Goal: Information Seeking & Learning: Learn about a topic

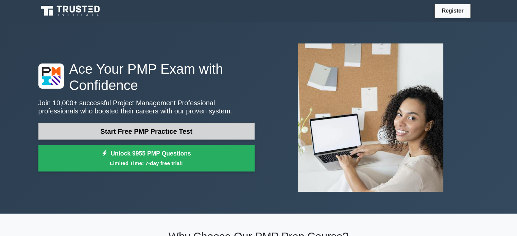
click at [160, 133] on link "Start Free PMP Practice Test" at bounding box center [146, 131] width 216 height 16
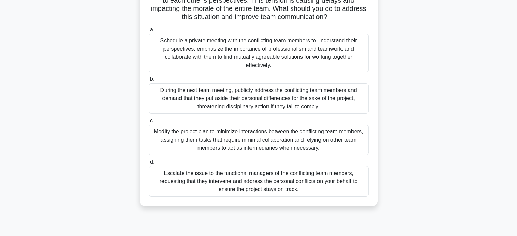
scroll to position [102, 0]
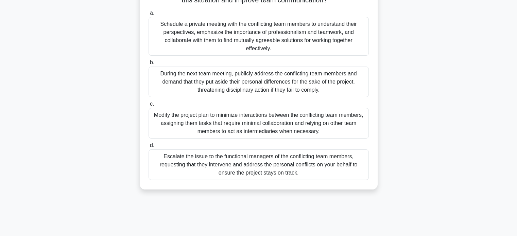
click at [301, 34] on div "Schedule a private meeting with the conflicting team members to understand thei…" at bounding box center [259, 36] width 220 height 39
click at [149, 15] on input "a. Schedule a private meeting with the conflicting team members to understand t…" at bounding box center [149, 13] width 0 height 4
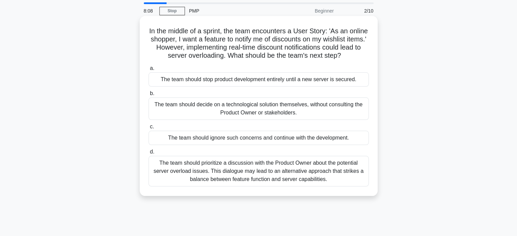
scroll to position [34, 0]
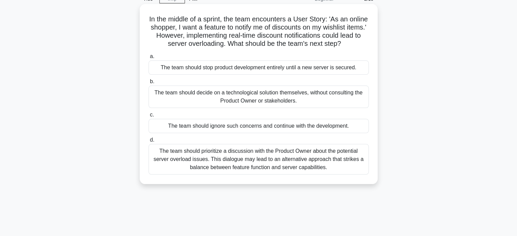
click at [259, 167] on div "The team should prioritize a discussion with the Product Owner about the potent…" at bounding box center [259, 159] width 220 height 31
click at [149, 142] on input "d. The team should prioritize a discussion with the Product Owner about the pot…" at bounding box center [149, 140] width 0 height 4
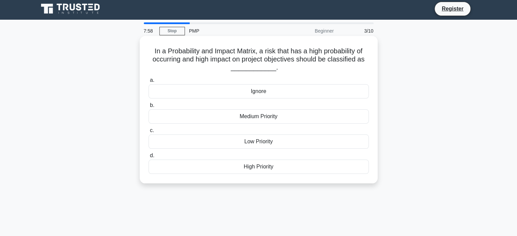
scroll to position [0, 0]
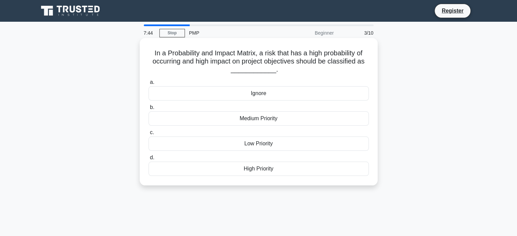
click at [271, 171] on div "High Priority" at bounding box center [259, 169] width 220 height 14
click at [149, 160] on input "d. High Priority" at bounding box center [149, 158] width 0 height 4
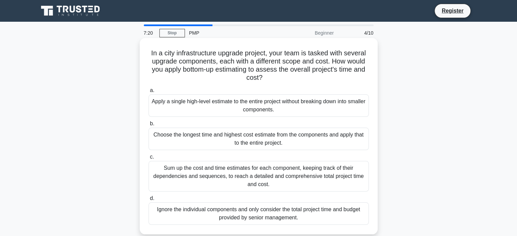
scroll to position [34, 0]
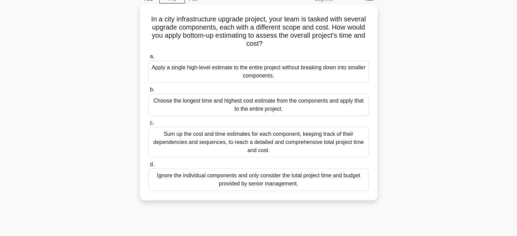
click at [208, 148] on div "Sum up the cost and time estimates for each component, keeping track of their d…" at bounding box center [259, 142] width 220 height 31
click at [149, 125] on input "c. Sum up the cost and time estimates for each component, keeping track of thei…" at bounding box center [149, 123] width 0 height 4
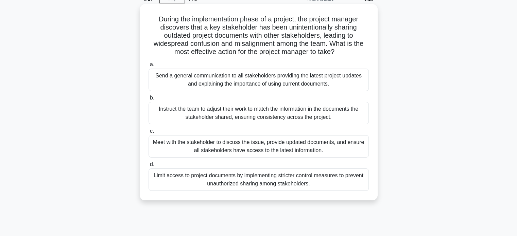
click at [232, 181] on div "Limit access to project documents by implementing stricter control measures to …" at bounding box center [259, 180] width 220 height 22
click at [149, 167] on input "d. Limit access to project documents by implementing stricter control measures …" at bounding box center [149, 165] width 0 height 4
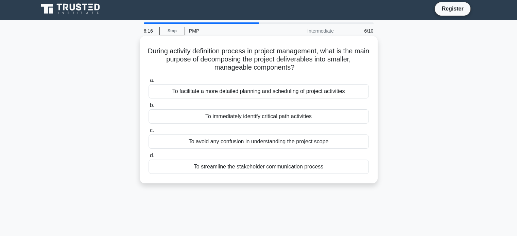
scroll to position [0, 0]
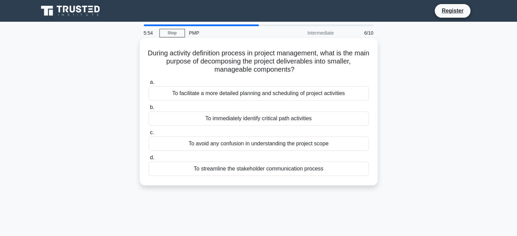
click at [258, 94] on div "To facilitate a more detailed planning and scheduling of project activities" at bounding box center [259, 93] width 220 height 14
click at [149, 85] on input "a. To facilitate a more detailed planning and scheduling of project activities" at bounding box center [149, 82] width 0 height 4
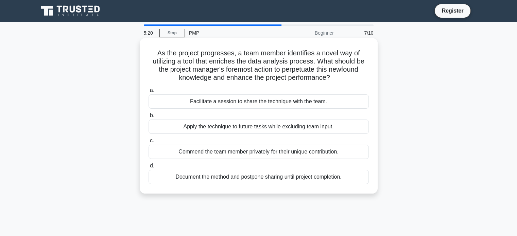
click at [242, 128] on div "Apply the technique to future tasks while excluding team input." at bounding box center [259, 127] width 220 height 14
click at [149, 118] on input "b. Apply the technique to future tasks while excluding team input." at bounding box center [149, 116] width 0 height 4
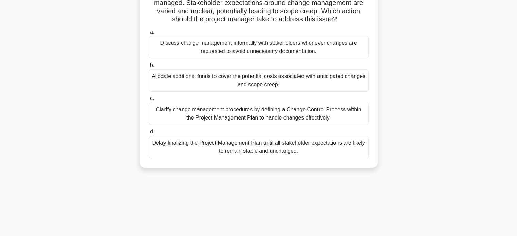
scroll to position [68, 0]
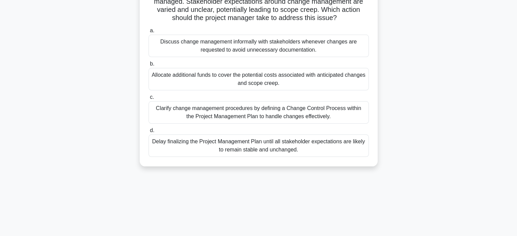
click at [273, 115] on div "Clarify change management procedures by defining a Change Control Process withi…" at bounding box center [259, 112] width 220 height 22
click at [149, 100] on input "c. Clarify change management procedures by defining a Change Control Process wi…" at bounding box center [149, 97] width 0 height 4
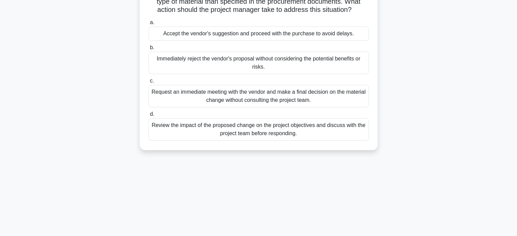
click at [265, 103] on div "Request an immediate meeting with the vendor and make a final decision on the m…" at bounding box center [259, 96] width 220 height 22
click at [149, 83] on input "c. Request an immediate meeting with the vendor and make a final decision on th…" at bounding box center [149, 81] width 0 height 4
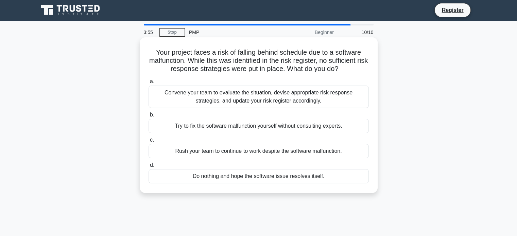
scroll to position [0, 0]
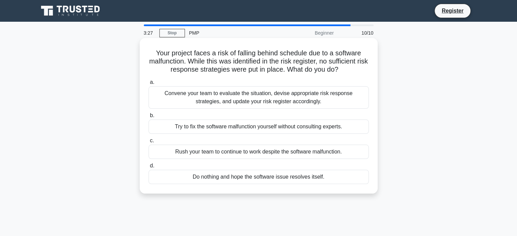
click at [263, 97] on div "Convene your team to evaluate the situation, devise appropriate risk response s…" at bounding box center [259, 97] width 220 height 22
click at [149, 85] on input "a. Convene your team to evaluate the situation, devise appropriate risk respons…" at bounding box center [149, 82] width 0 height 4
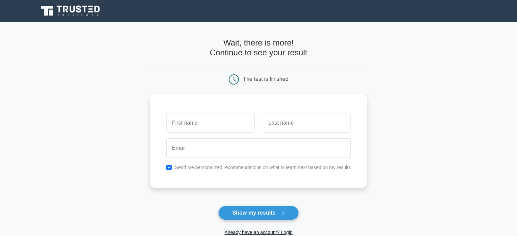
click at [226, 128] on input "text" at bounding box center [210, 123] width 88 height 20
click at [258, 216] on button "Show my results" at bounding box center [258, 213] width 80 height 14
click at [168, 169] on input "checkbox" at bounding box center [168, 167] width 5 height 5
checkbox input "false"
click at [254, 209] on button "Show my results" at bounding box center [258, 213] width 80 height 14
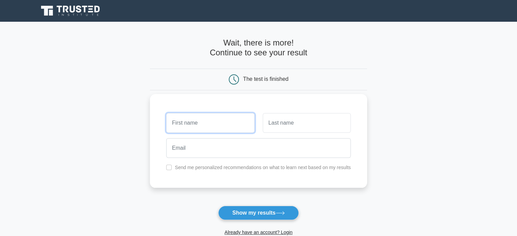
click at [198, 130] on input "text" at bounding box center [210, 123] width 88 height 20
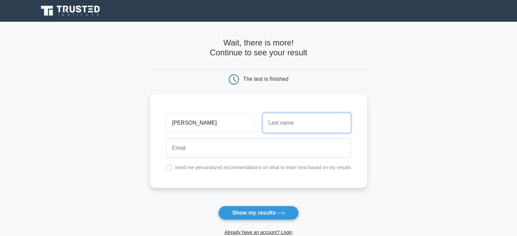
click at [279, 126] on input "text" at bounding box center [307, 123] width 88 height 20
drag, startPoint x: 225, startPoint y: 121, endPoint x: 199, endPoint y: 119, distance: 26.9
click at [199, 119] on input "[PERSON_NAME]" at bounding box center [210, 123] width 88 height 20
type input "[PERSON_NAME]"
click at [294, 129] on input "text" at bounding box center [307, 123] width 88 height 20
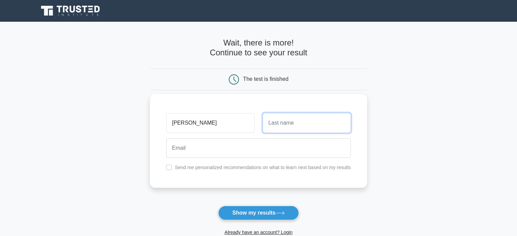
paste input "Eliyash"
type input "Eliyash"
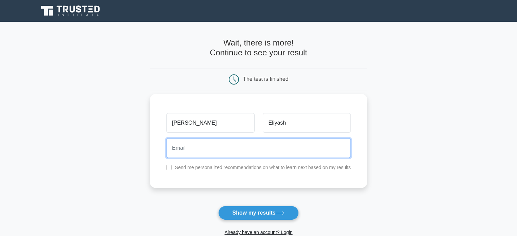
click at [238, 151] on input "email" at bounding box center [258, 148] width 185 height 20
type input "[EMAIL_ADDRESS][DOMAIN_NAME]"
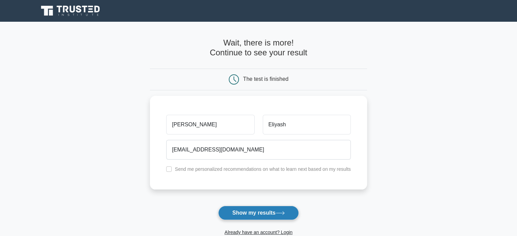
click at [262, 213] on button "Show my results" at bounding box center [258, 213] width 80 height 14
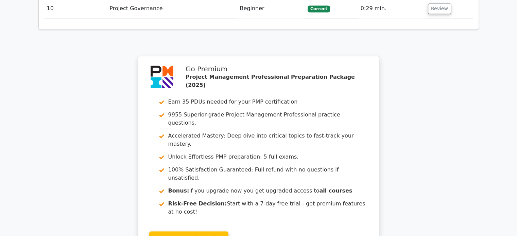
scroll to position [1292, 0]
